Goal: Contribute content: Add original content to the website for others to see

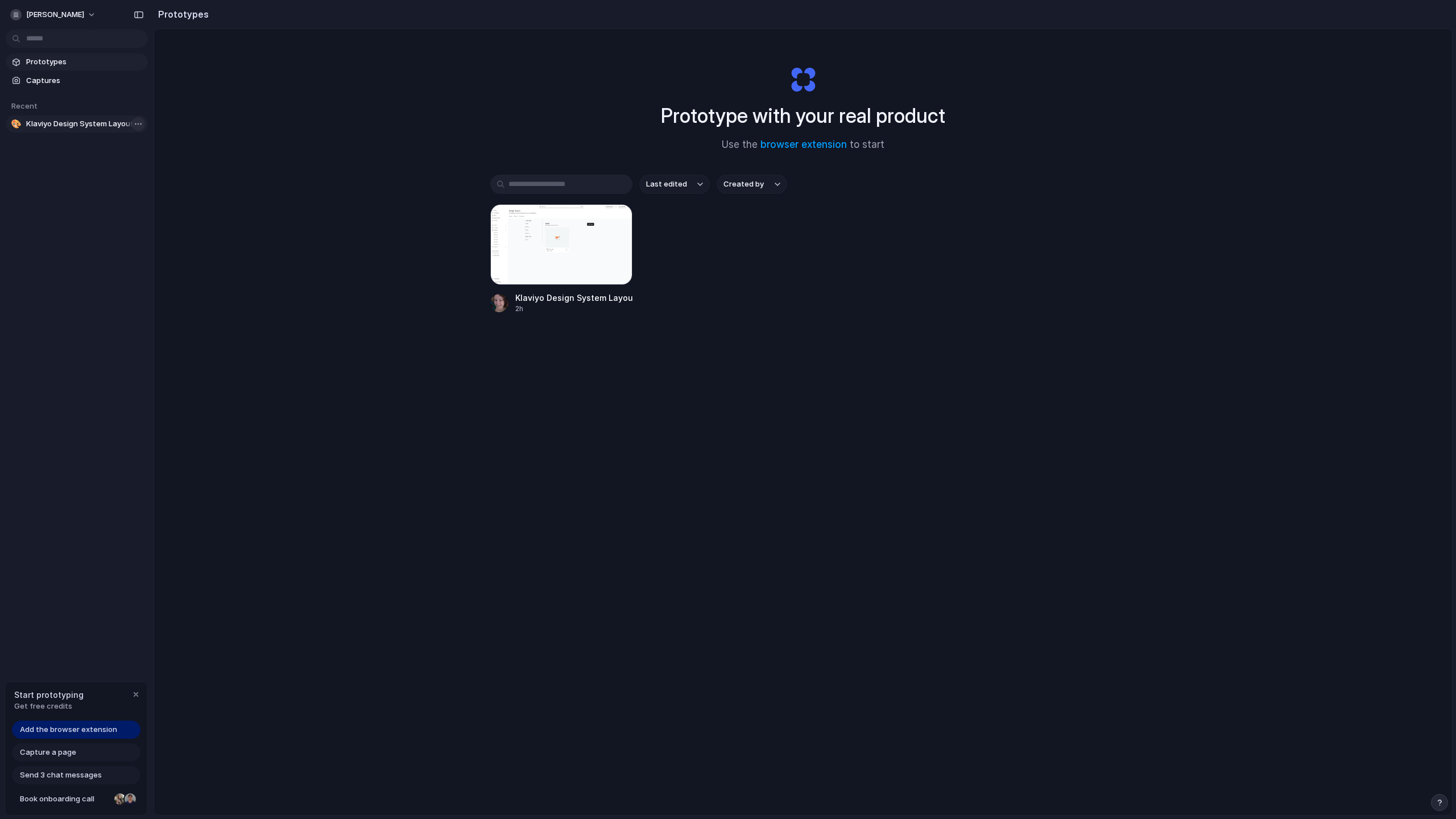
click at [136, 124] on body "marilyn-hampton Prototypes Captures Recent 🎨 Klaviyo Design System Layout Start…" at bounding box center [728, 409] width 1456 height 819
click at [146, 186] on span "Delete" at bounding box center [152, 183] width 24 height 11
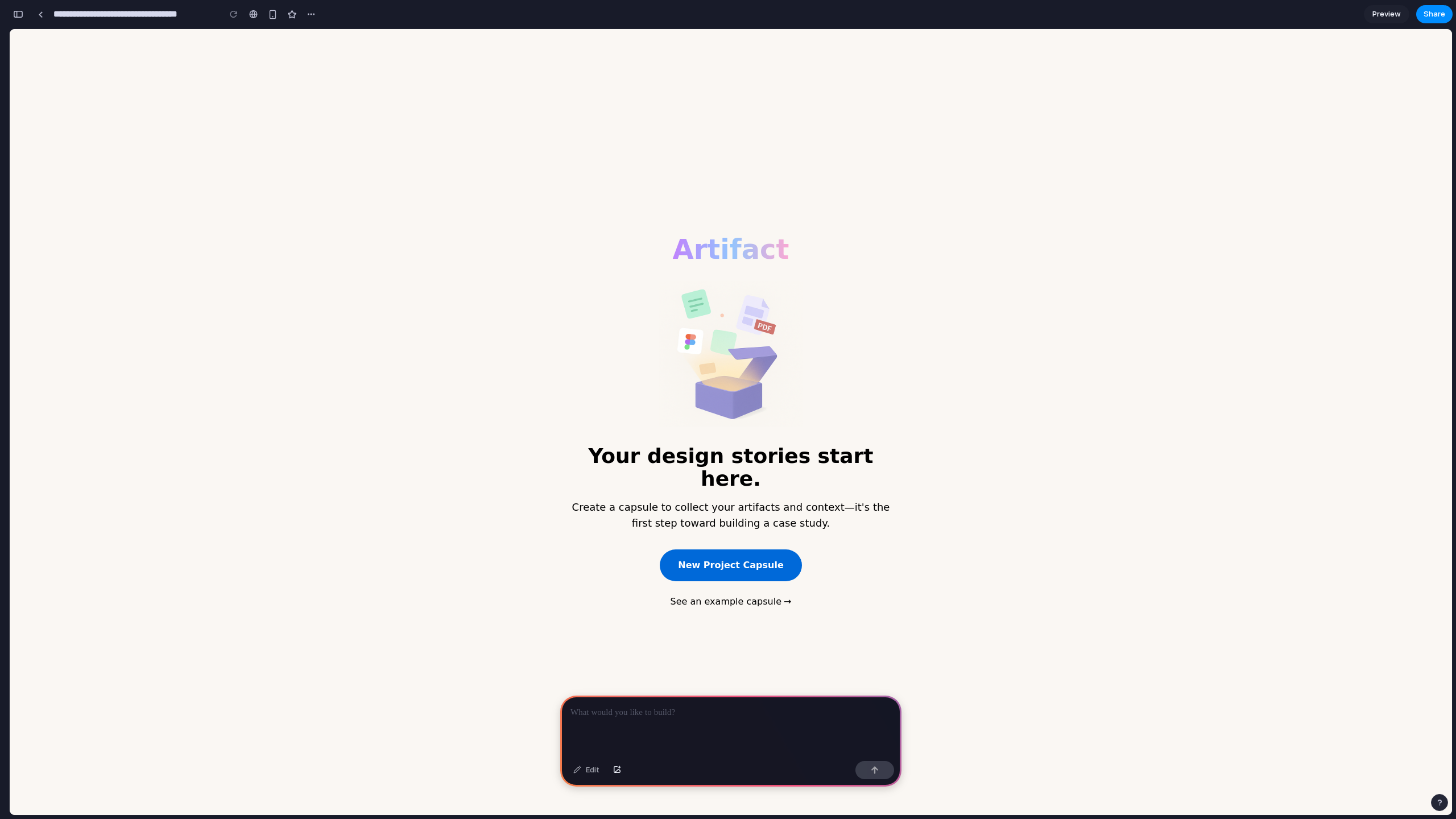
click at [752, 558] on button "New Project Capsule" at bounding box center [730, 565] width 142 height 31
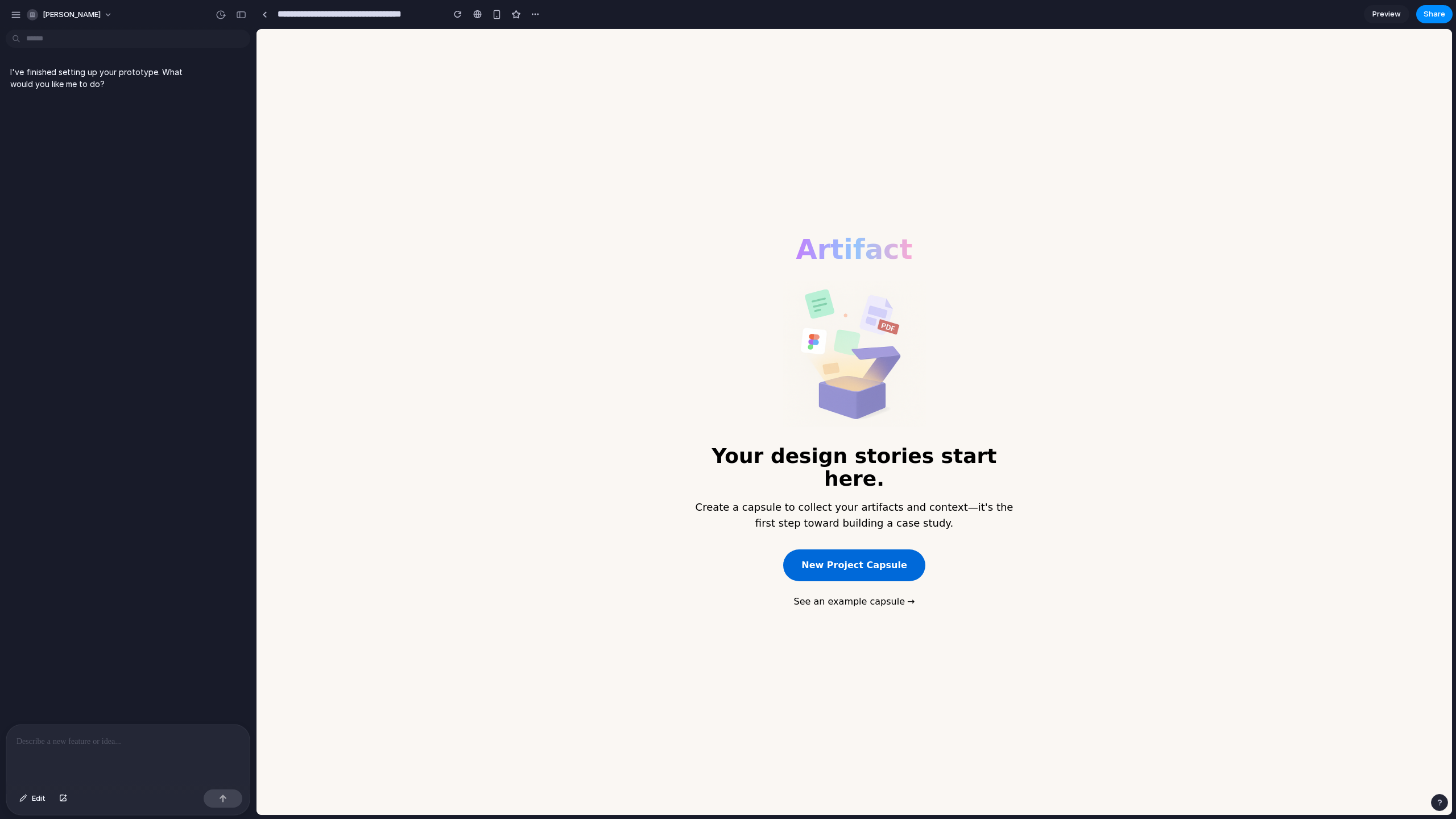
click at [862, 558] on button "New Project Capsule" at bounding box center [854, 565] width 142 height 31
click at [865, 556] on button "New Project Capsule" at bounding box center [854, 565] width 142 height 31
click at [22, 799] on div "button" at bounding box center [24, 798] width 8 height 7
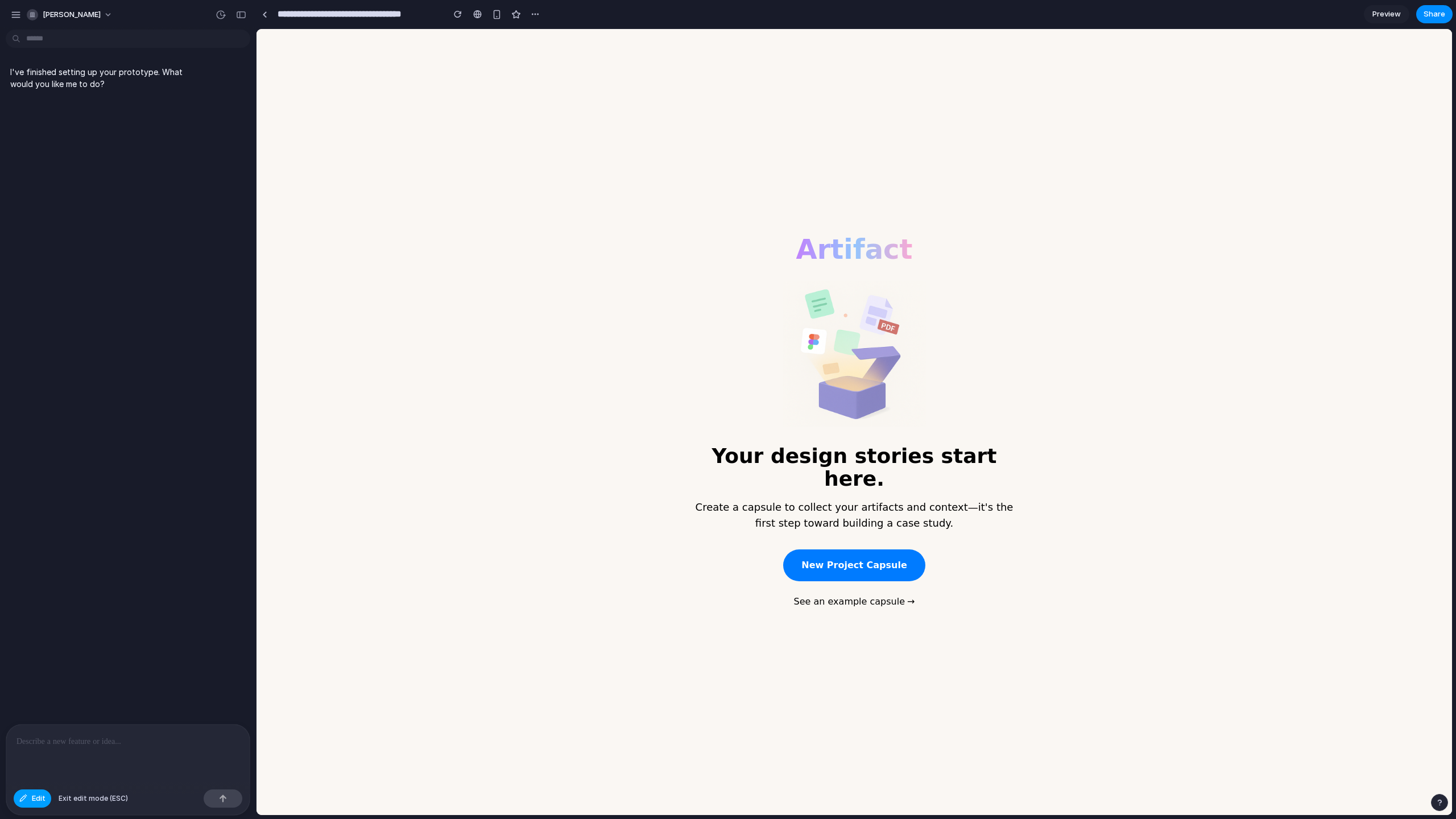
click at [36, 799] on span "Edit" at bounding box center [38, 798] width 13 height 11
click at [36, 797] on span "Edit" at bounding box center [38, 798] width 13 height 11
click at [850, 547] on div at bounding box center [854, 422] width 1195 height 786
click at [133, 740] on p at bounding box center [127, 741] width 223 height 13
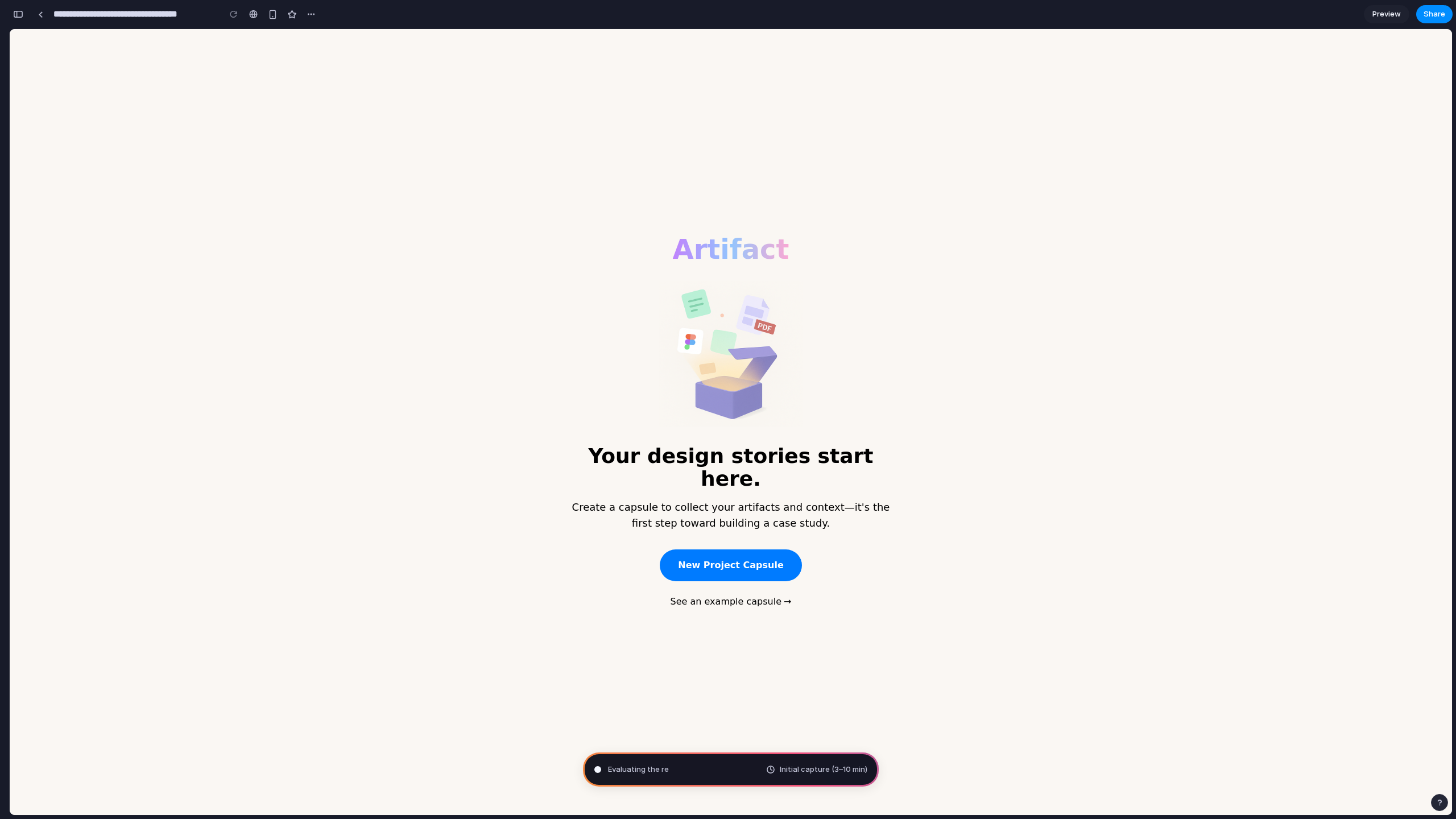
type input "**********"
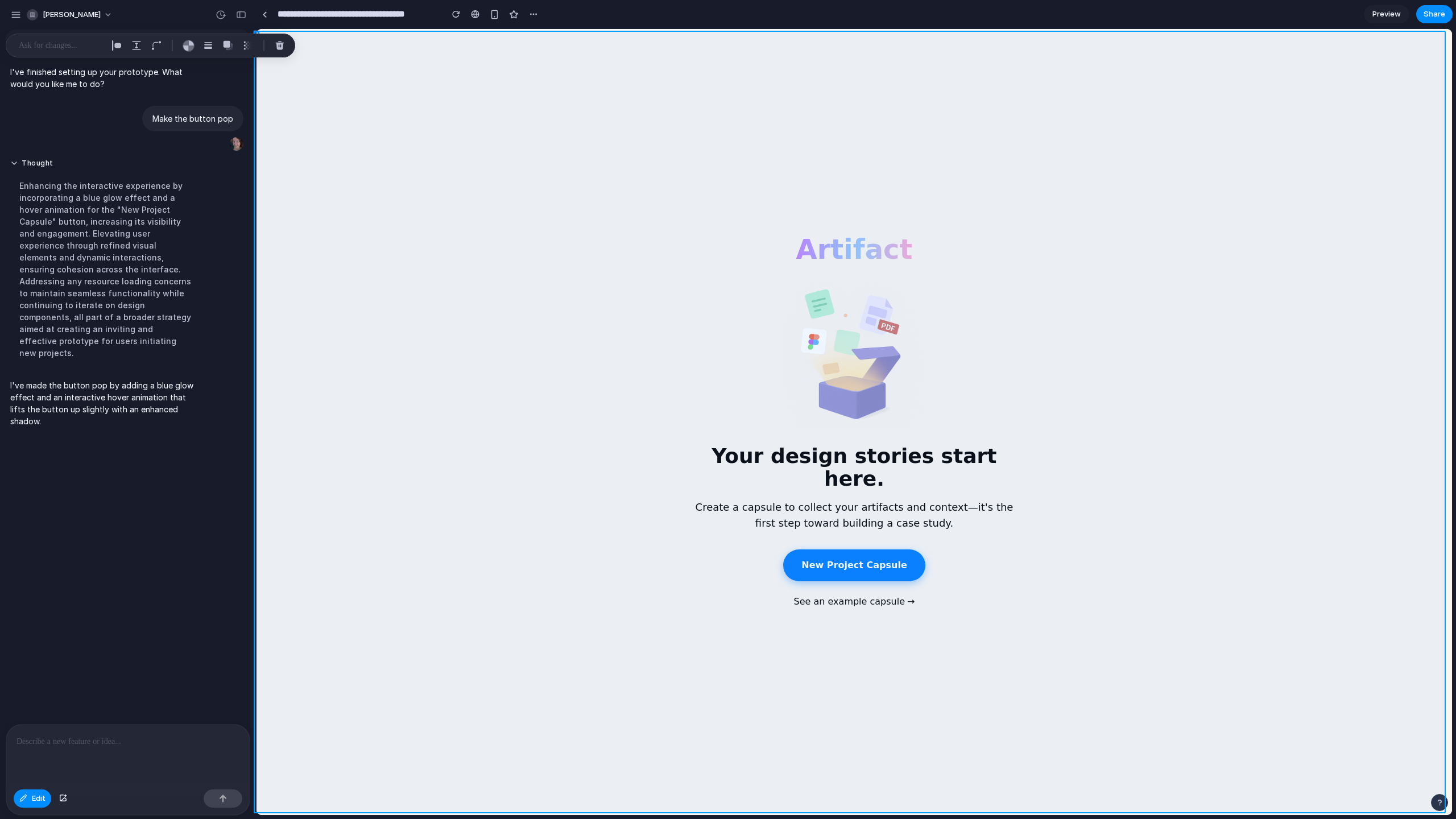
click at [33, 792] on div at bounding box center [728, 422] width 1438 height 786
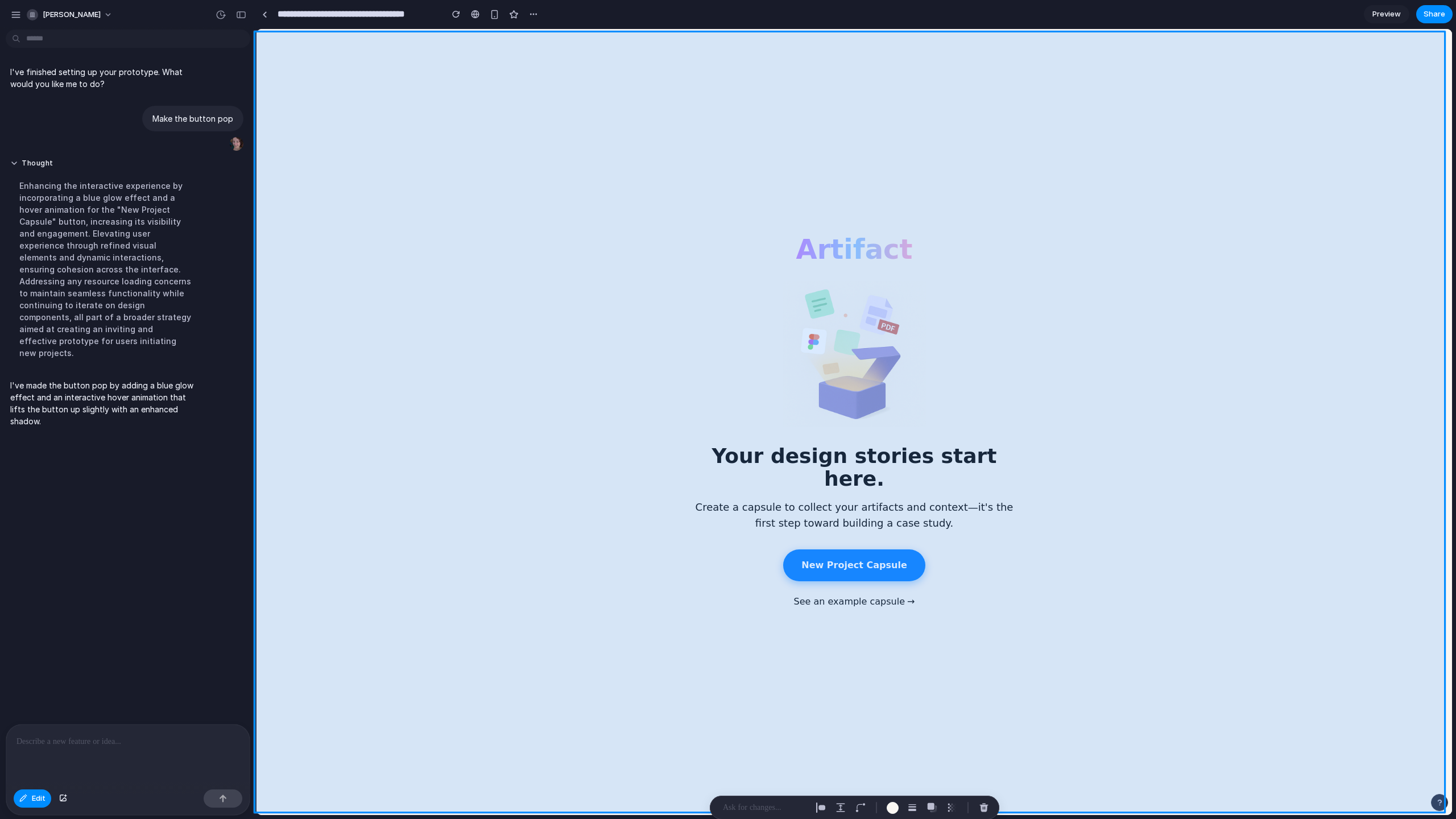
click at [72, 760] on div at bounding box center [728, 422] width 1438 height 786
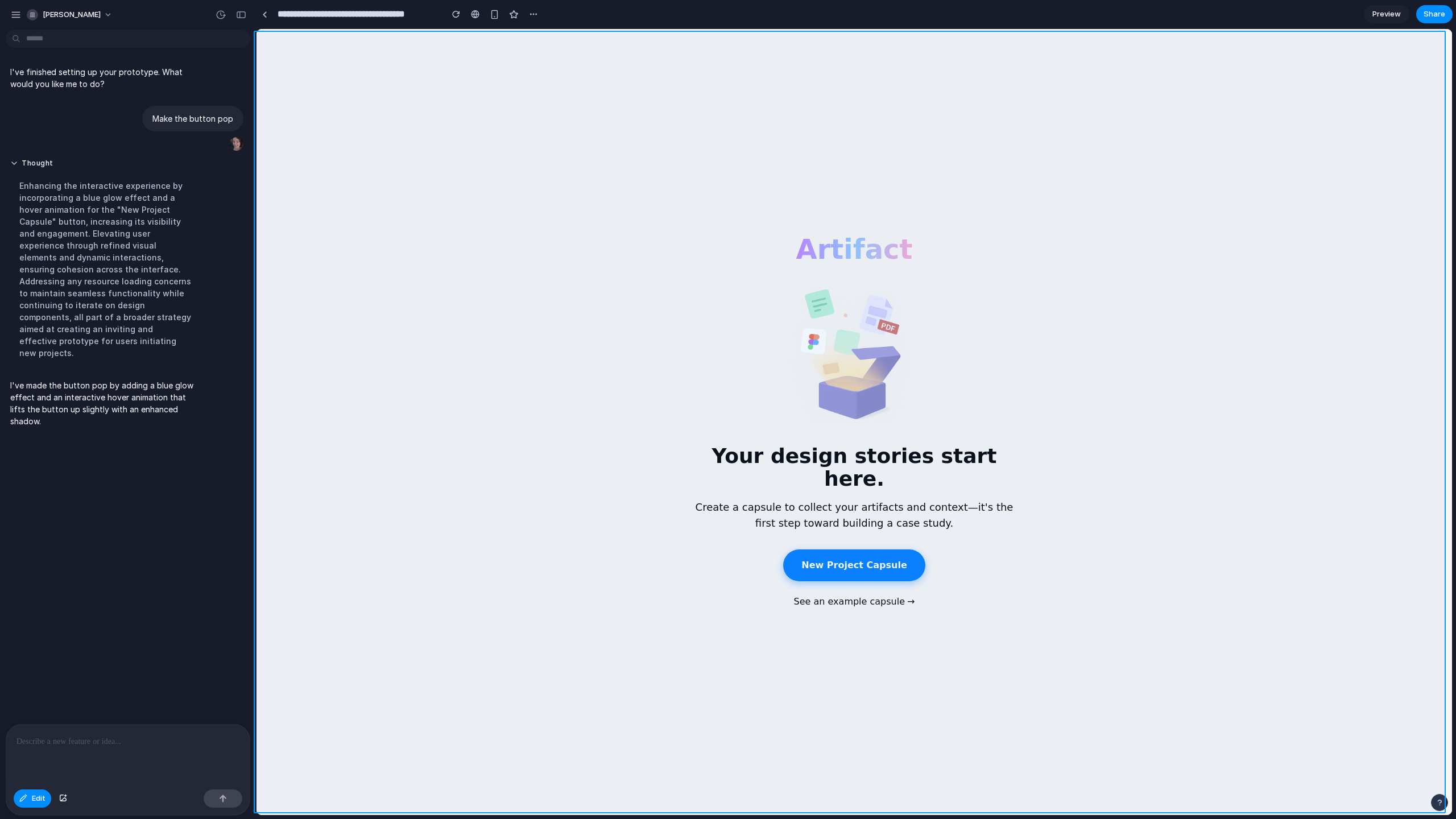
click at [59, 777] on div at bounding box center [728, 422] width 1438 height 786
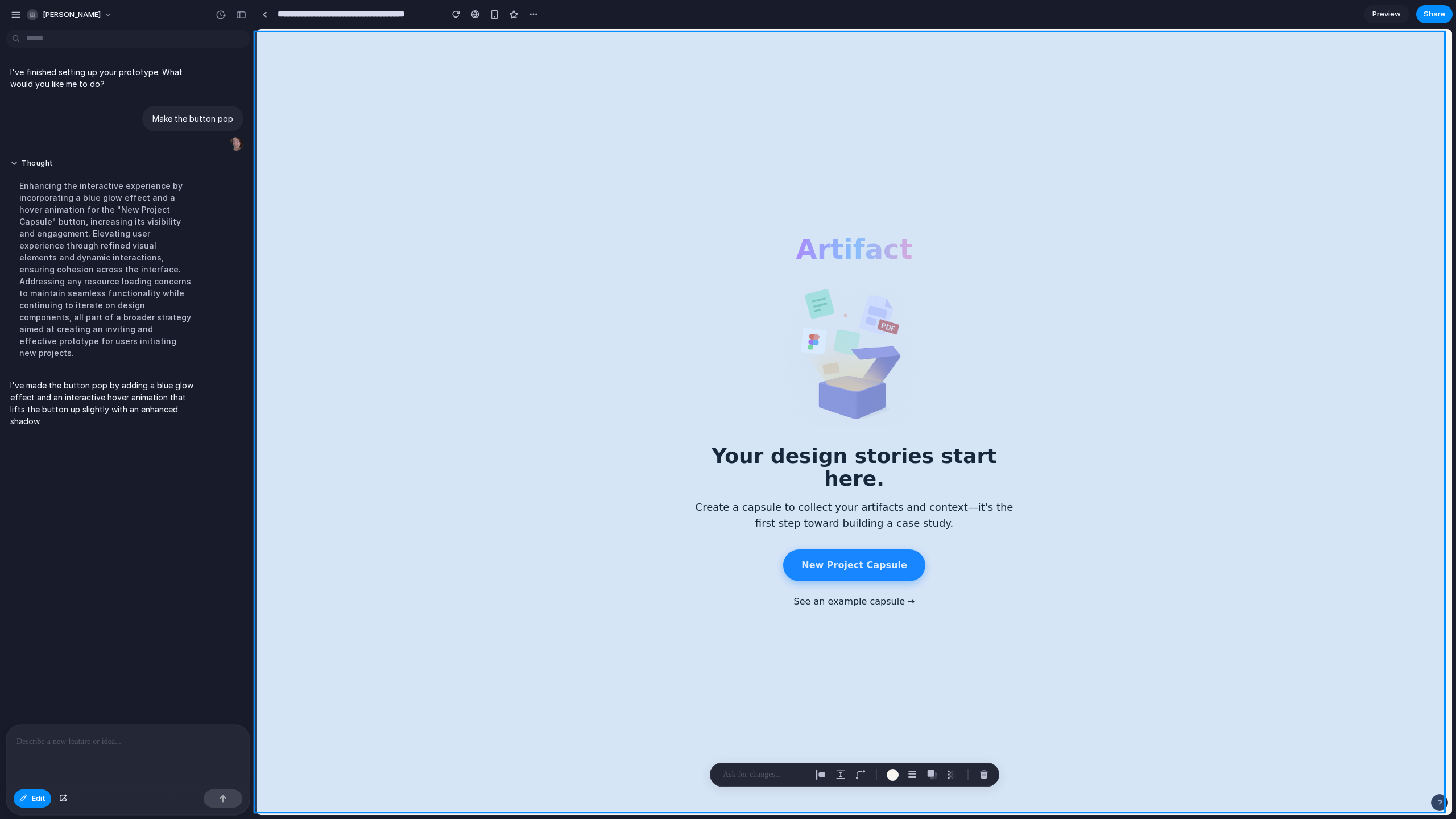
click at [65, 771] on div at bounding box center [728, 422] width 1438 height 786
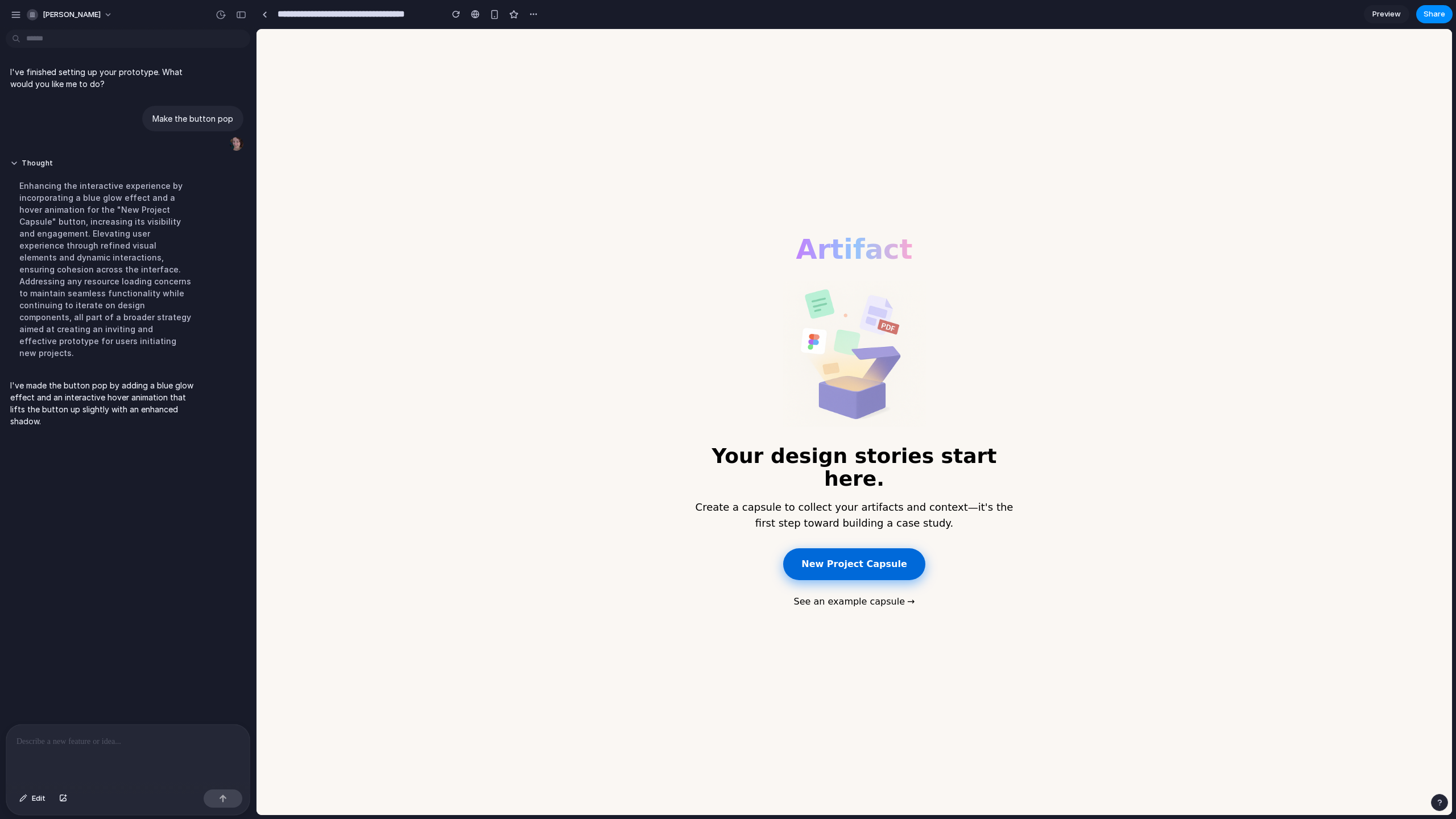
click at [821, 554] on button "New Project Capsule" at bounding box center [854, 564] width 142 height 31
click at [124, 729] on div at bounding box center [127, 754] width 243 height 61
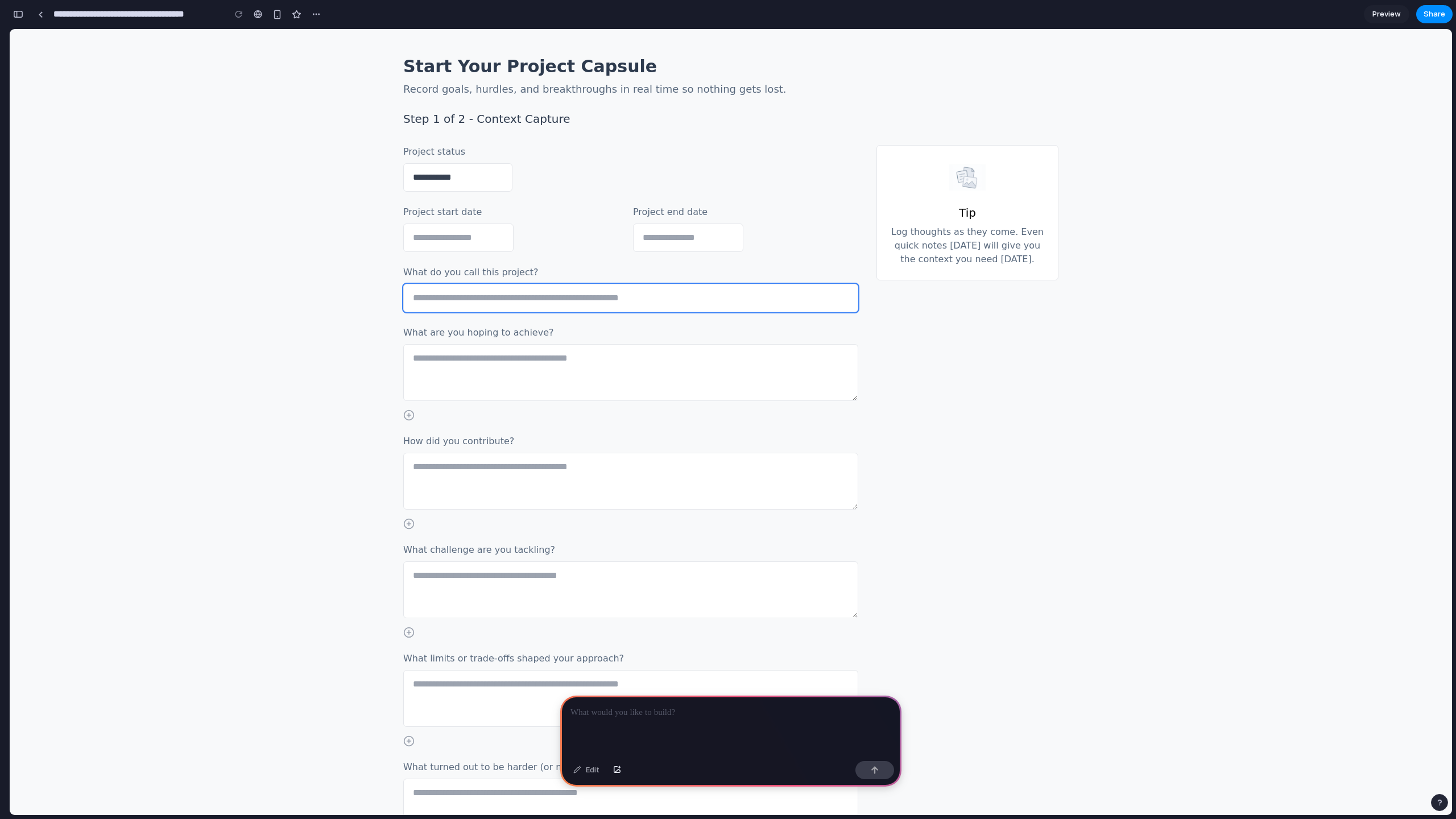
click at [578, 299] on input "text" at bounding box center [630, 298] width 455 height 28
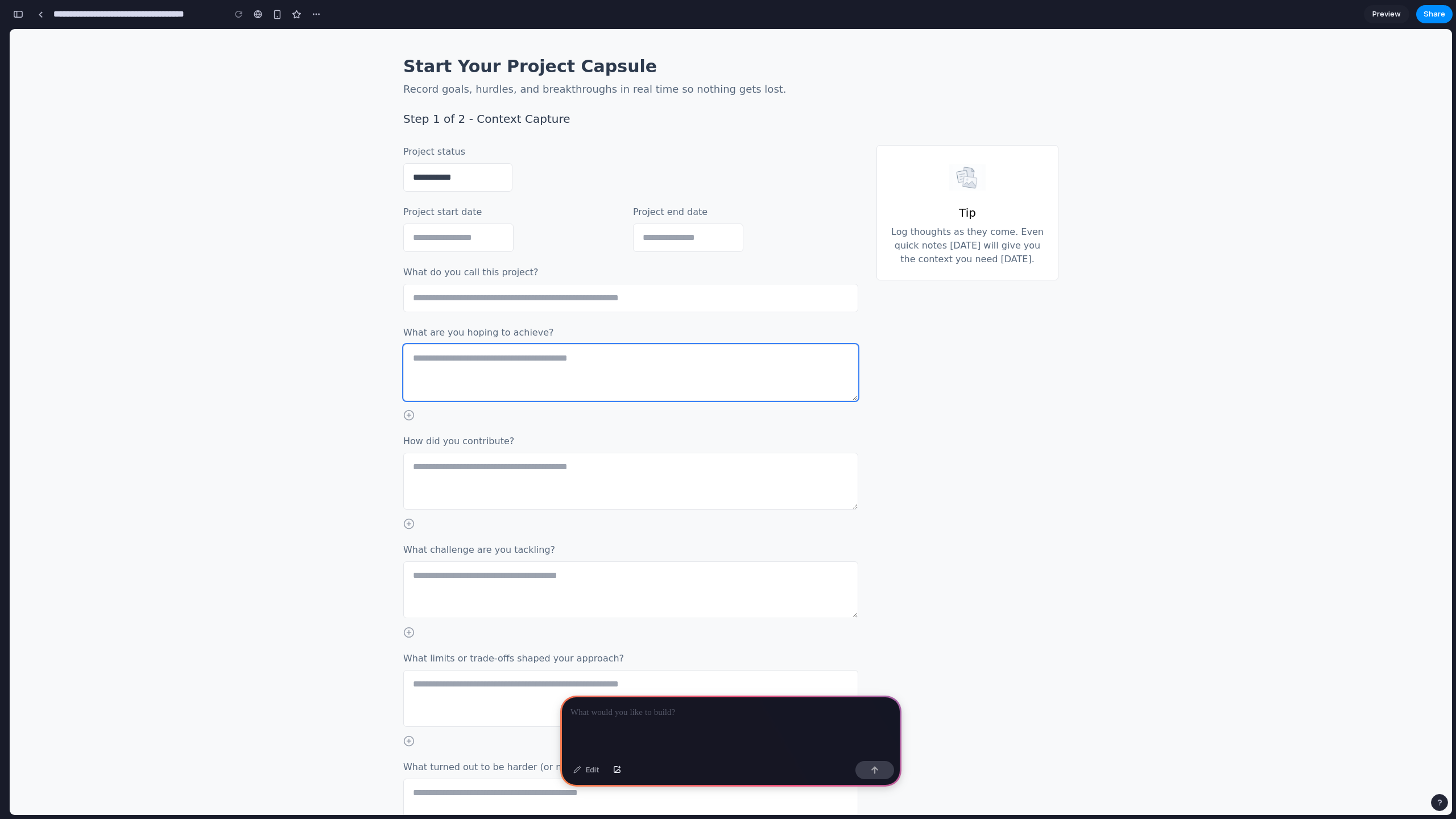
click at [544, 367] on textarea at bounding box center [630, 372] width 455 height 57
click at [607, 706] on p at bounding box center [731, 712] width 321 height 13
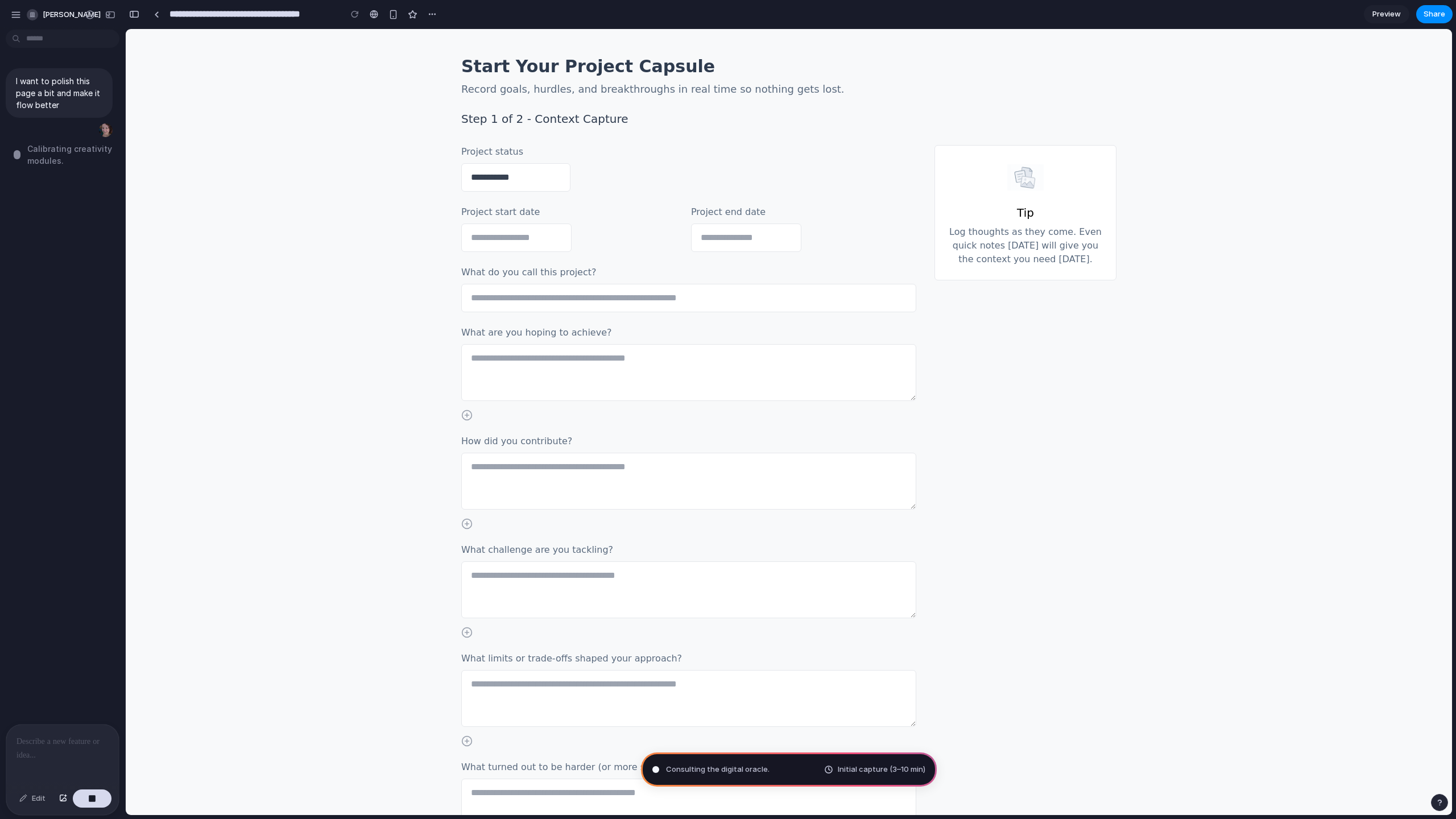
type input "**********"
